Goal: Find specific page/section: Find specific page/section

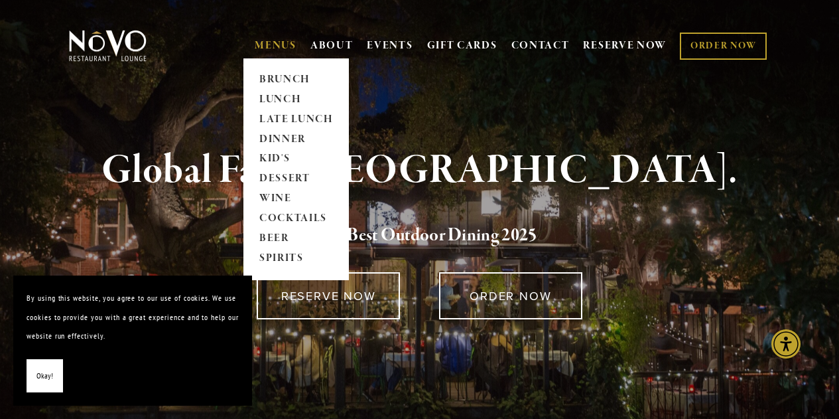
click at [272, 45] on link "MENUS" at bounding box center [276, 45] width 42 height 13
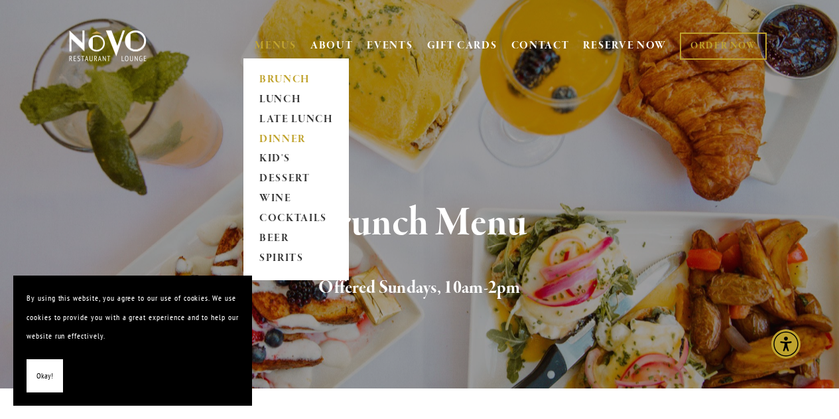
click at [267, 139] on link "DINNER" at bounding box center [296, 139] width 83 height 20
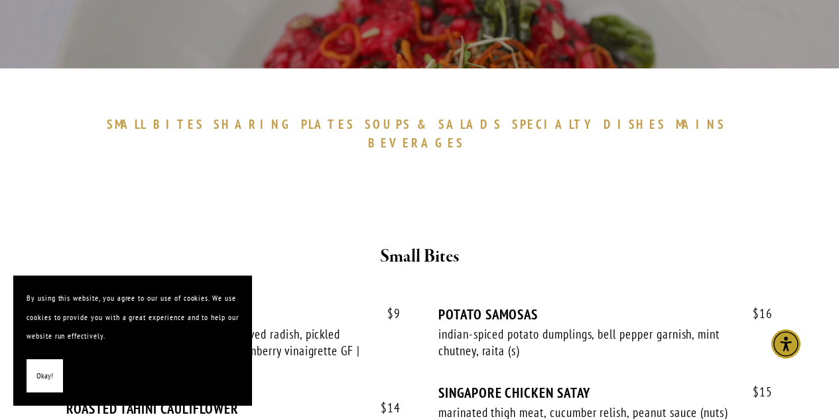
scroll to position [366, 0]
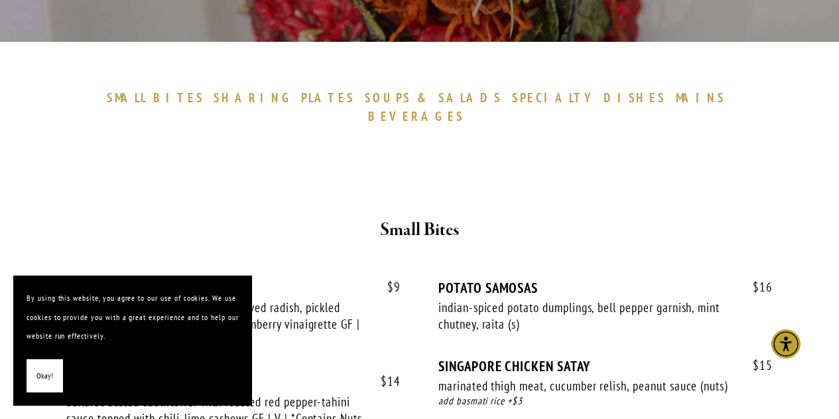
click at [47, 374] on span "Okay!" at bounding box center [44, 375] width 17 height 19
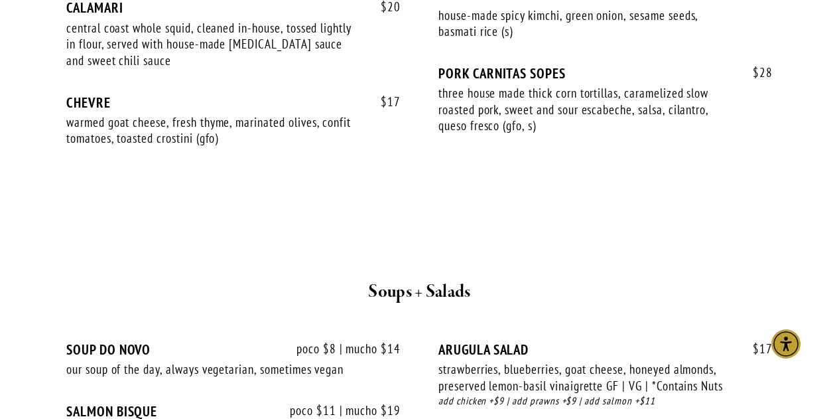
scroll to position [1338, 0]
